Goal: Navigation & Orientation: Find specific page/section

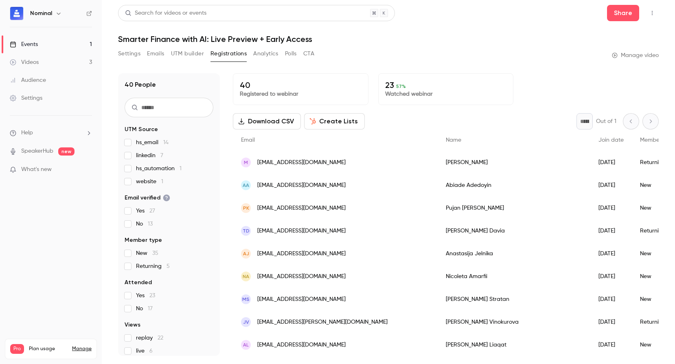
click at [37, 59] on div "Videos" at bounding box center [24, 62] width 29 height 8
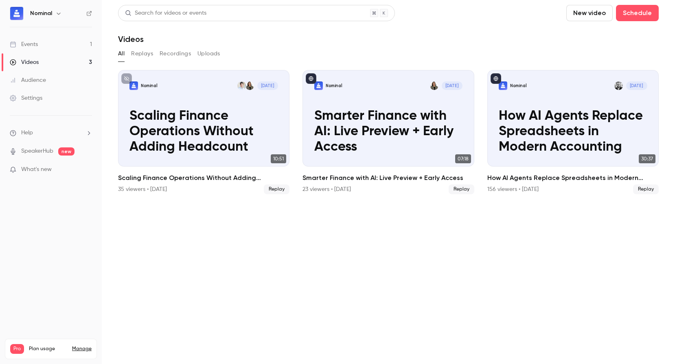
click at [35, 41] on div "Events" at bounding box center [24, 44] width 28 height 8
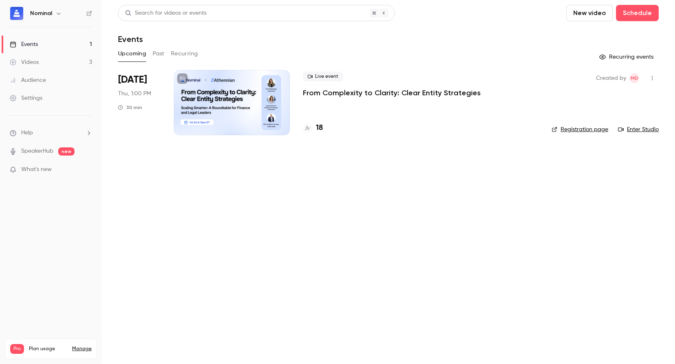
click at [327, 93] on p "From Complexity to Clarity: Clear Entity Strategies" at bounding box center [392, 93] width 178 height 10
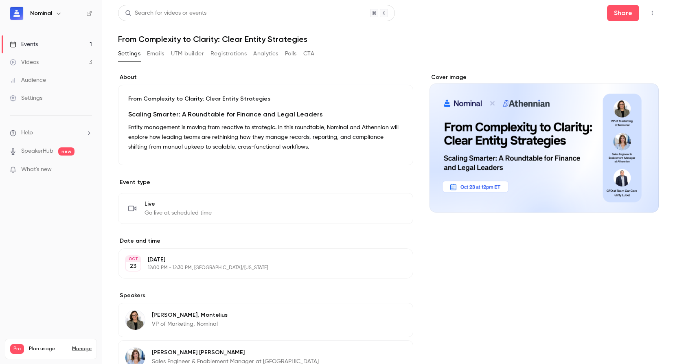
click at [215, 54] on button "Registrations" at bounding box center [229, 53] width 36 height 13
